Goal: Transaction & Acquisition: Purchase product/service

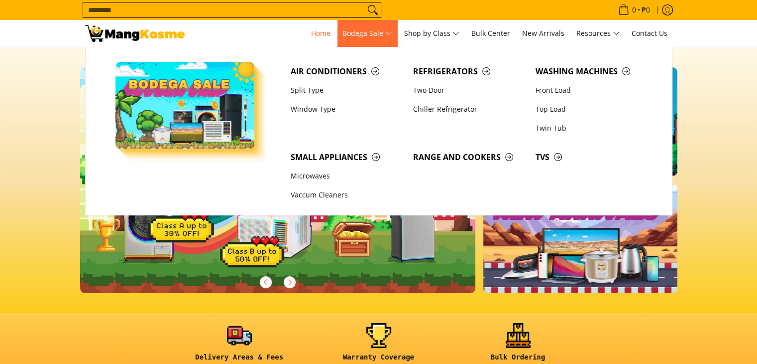
click at [365, 32] on span "Bodega Sale" at bounding box center [368, 33] width 50 height 12
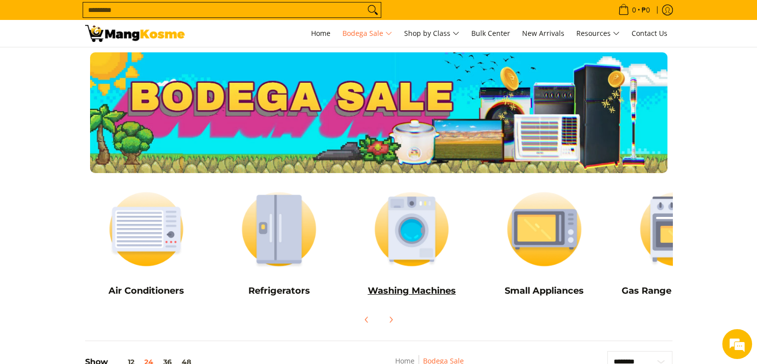
click at [384, 246] on img at bounding box center [412, 229] width 123 height 92
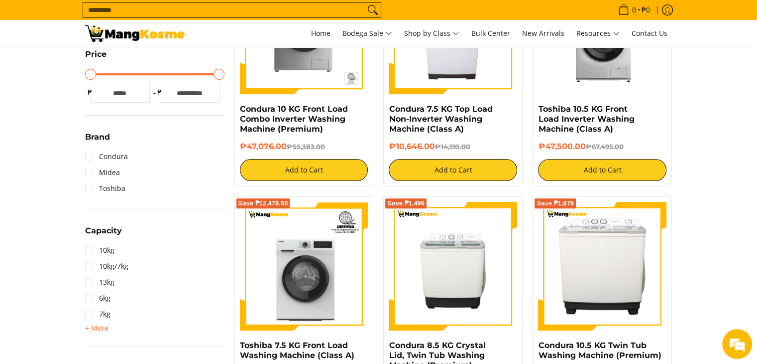
scroll to position [149, 0]
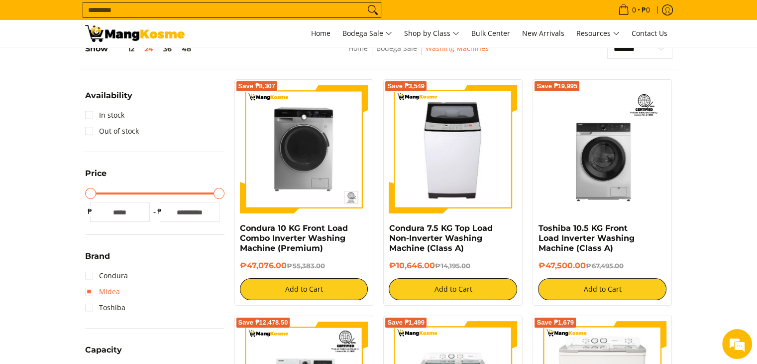
click at [104, 293] on link "Midea" at bounding box center [102, 291] width 35 height 16
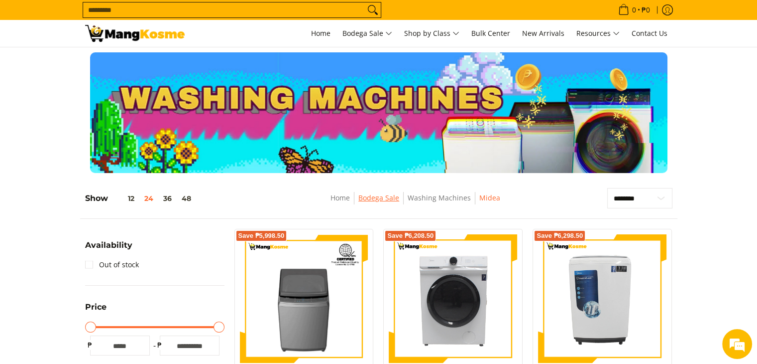
click at [392, 198] on link "Bodega Sale" at bounding box center [379, 197] width 41 height 9
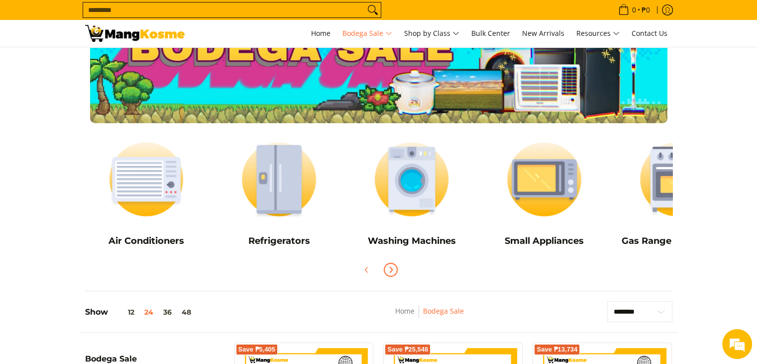
click at [394, 268] on icon "Next" at bounding box center [391, 269] width 8 height 8
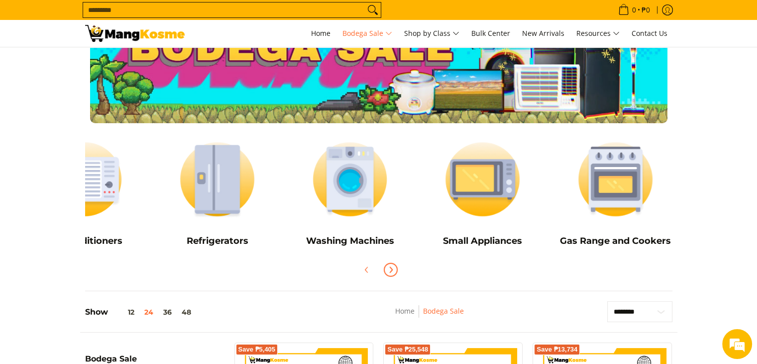
scroll to position [0, 66]
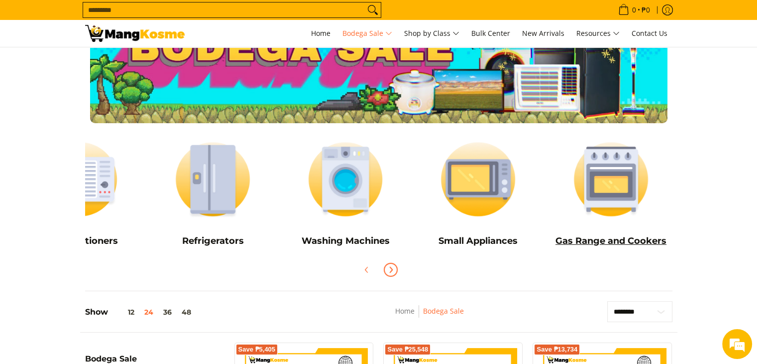
click at [637, 178] on img at bounding box center [611, 179] width 123 height 92
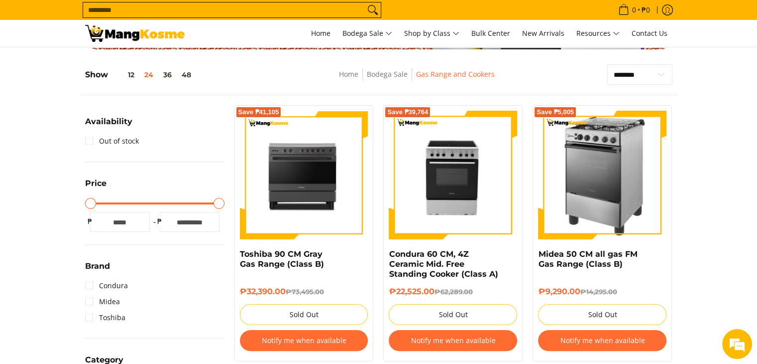
scroll to position [199, 0]
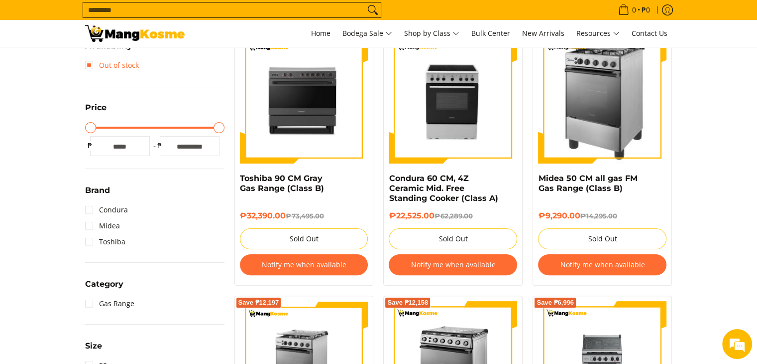
click at [89, 67] on link "Out of stock" at bounding box center [112, 65] width 54 height 16
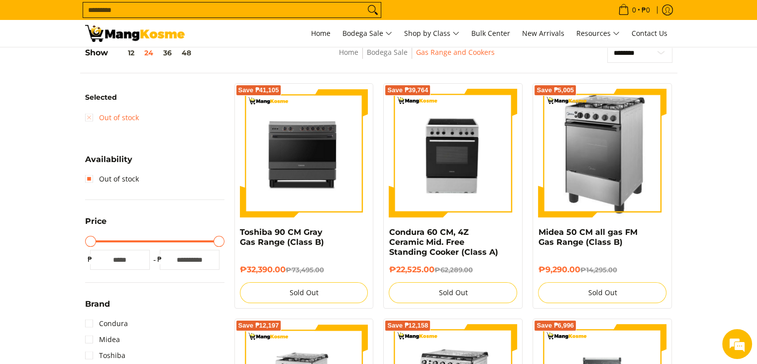
scroll to position [140, 0]
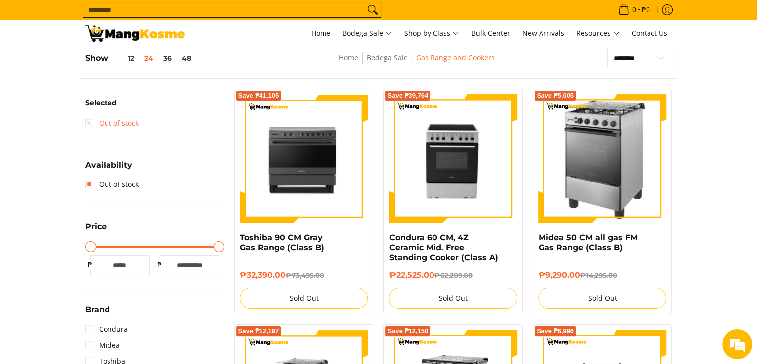
click at [92, 122] on link "Out of stock" at bounding box center [112, 123] width 54 height 16
